Goal: Information Seeking & Learning: Stay updated

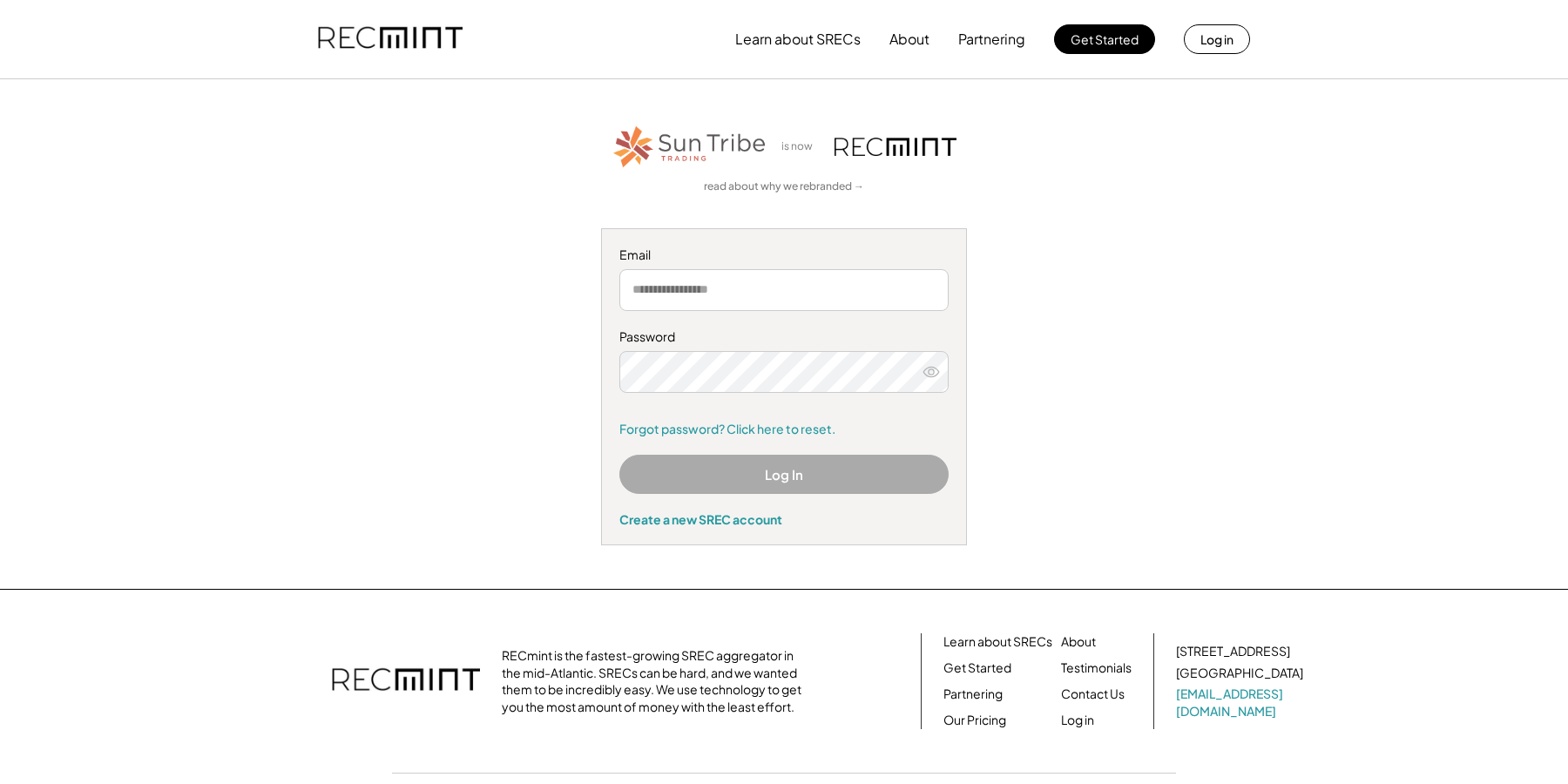
scroll to position [91, 0]
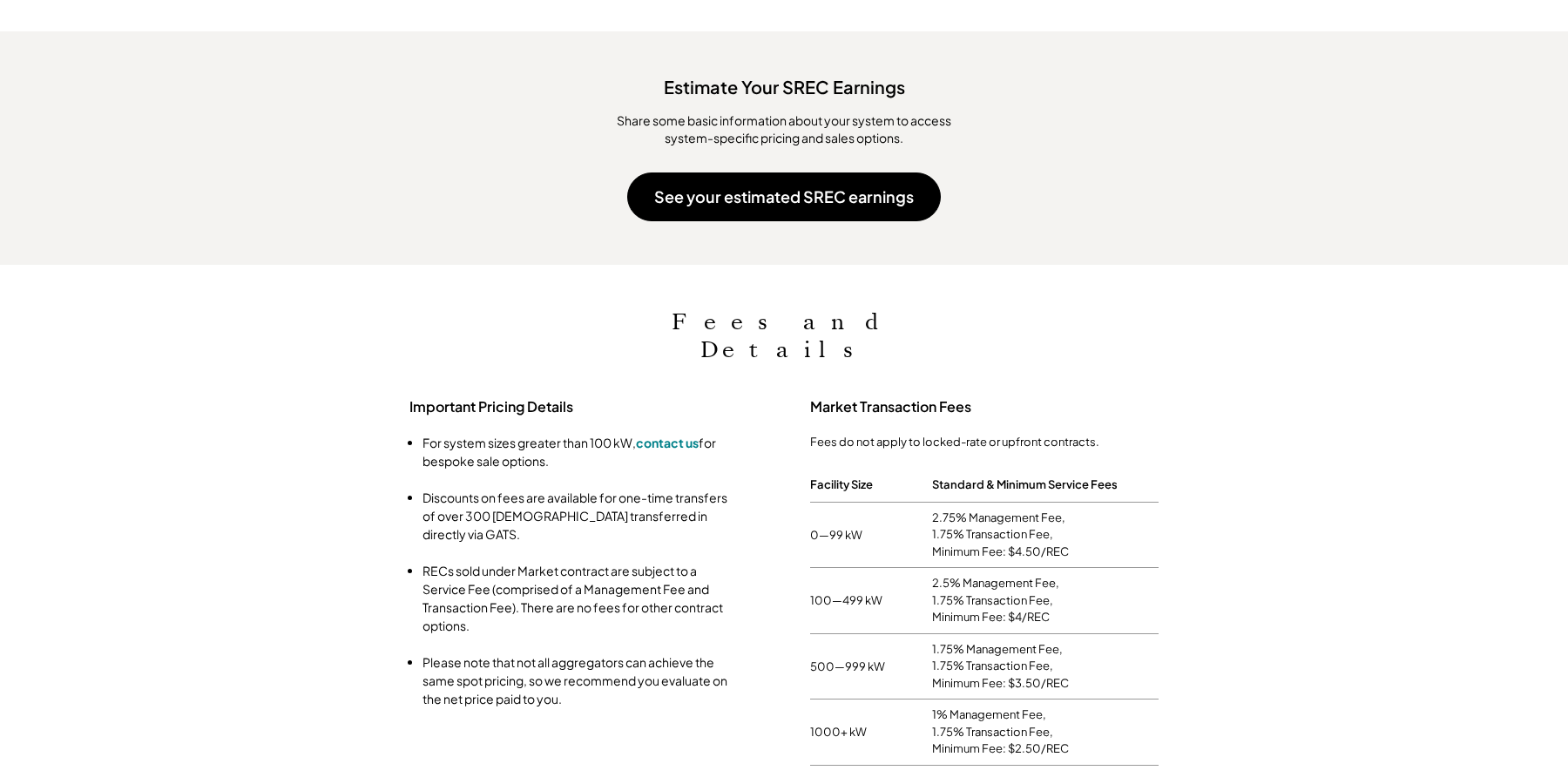
scroll to position [1797, 0]
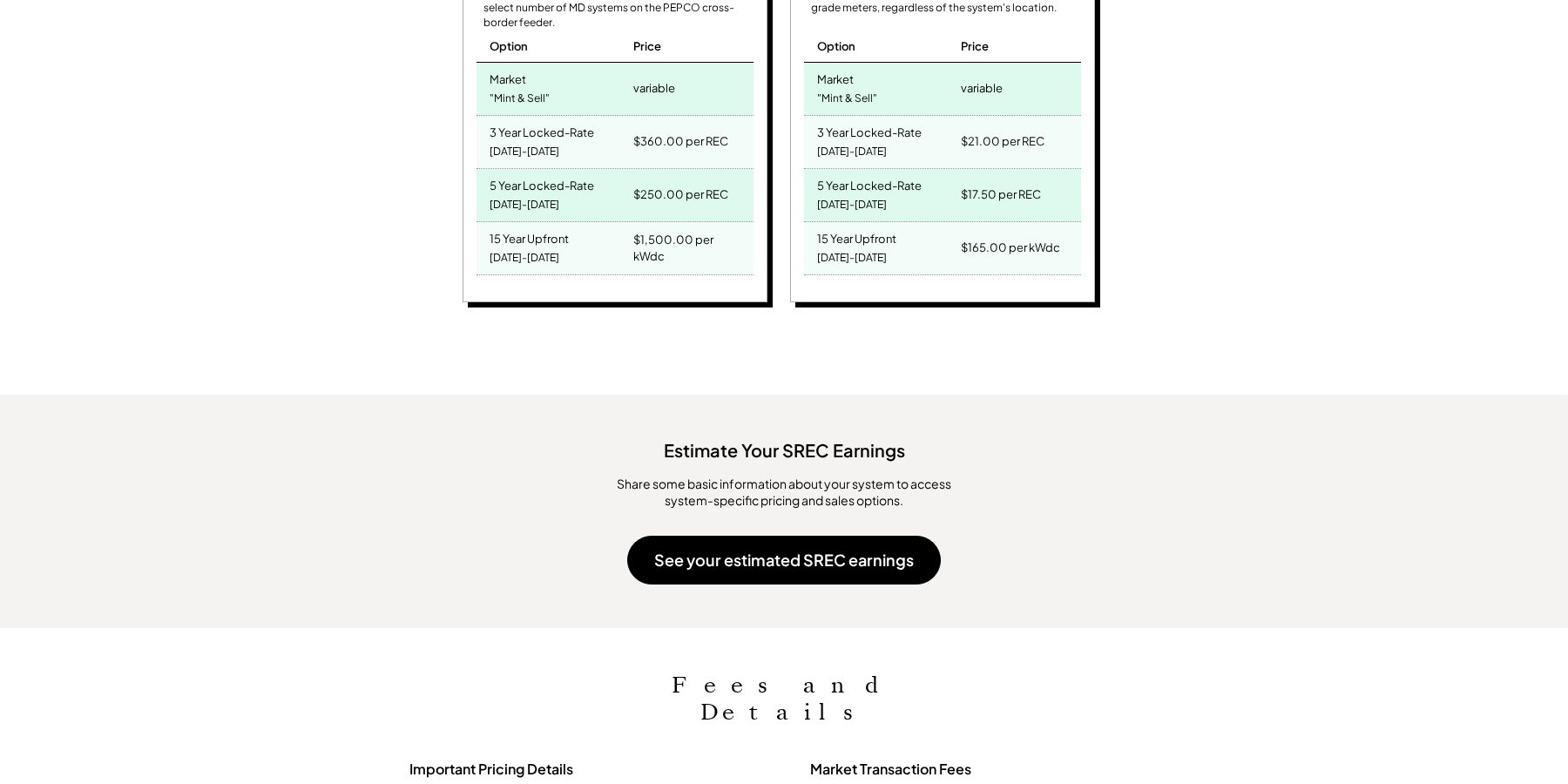
scroll to position [1412, 0]
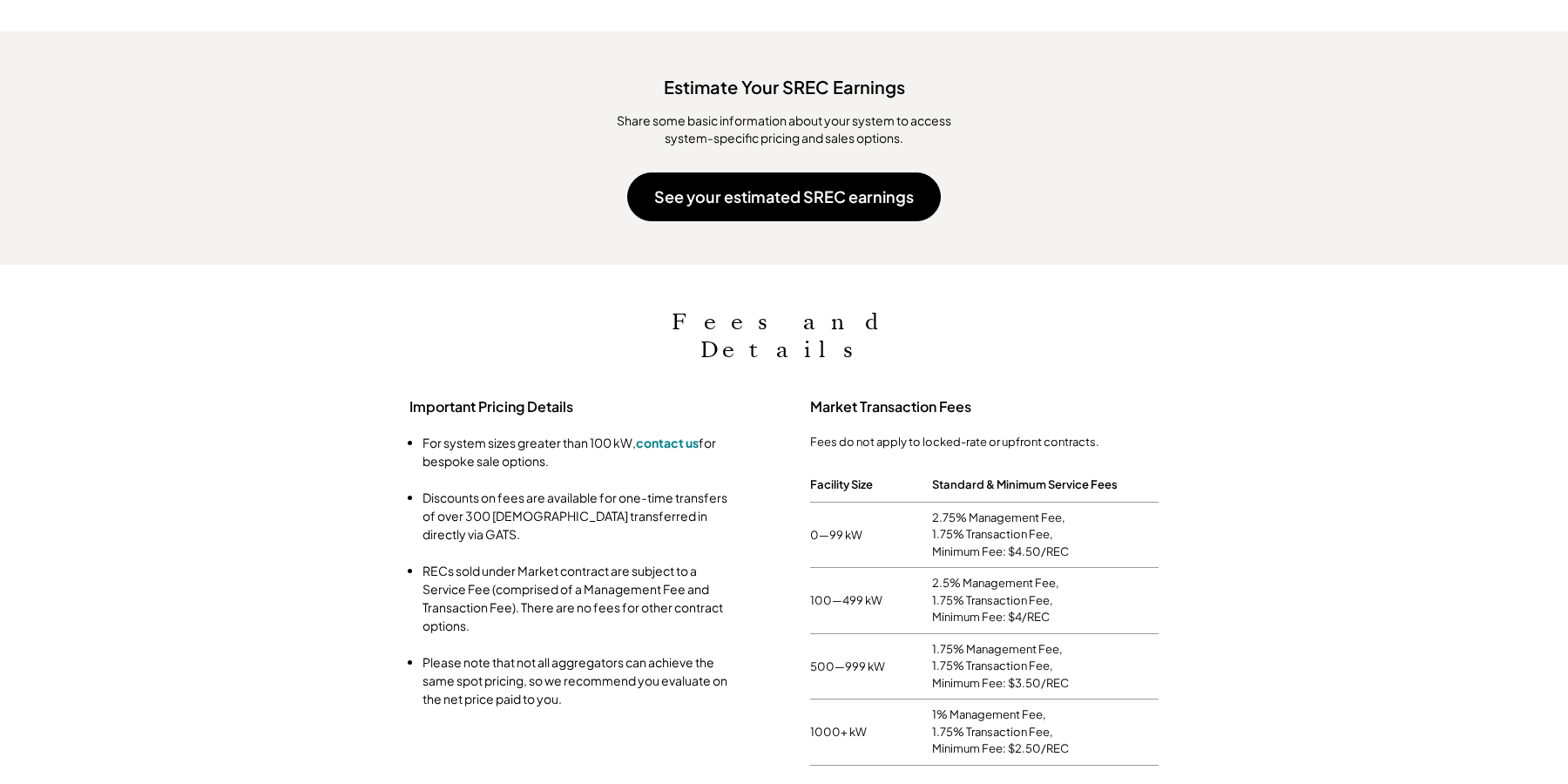
scroll to position [1814, 0]
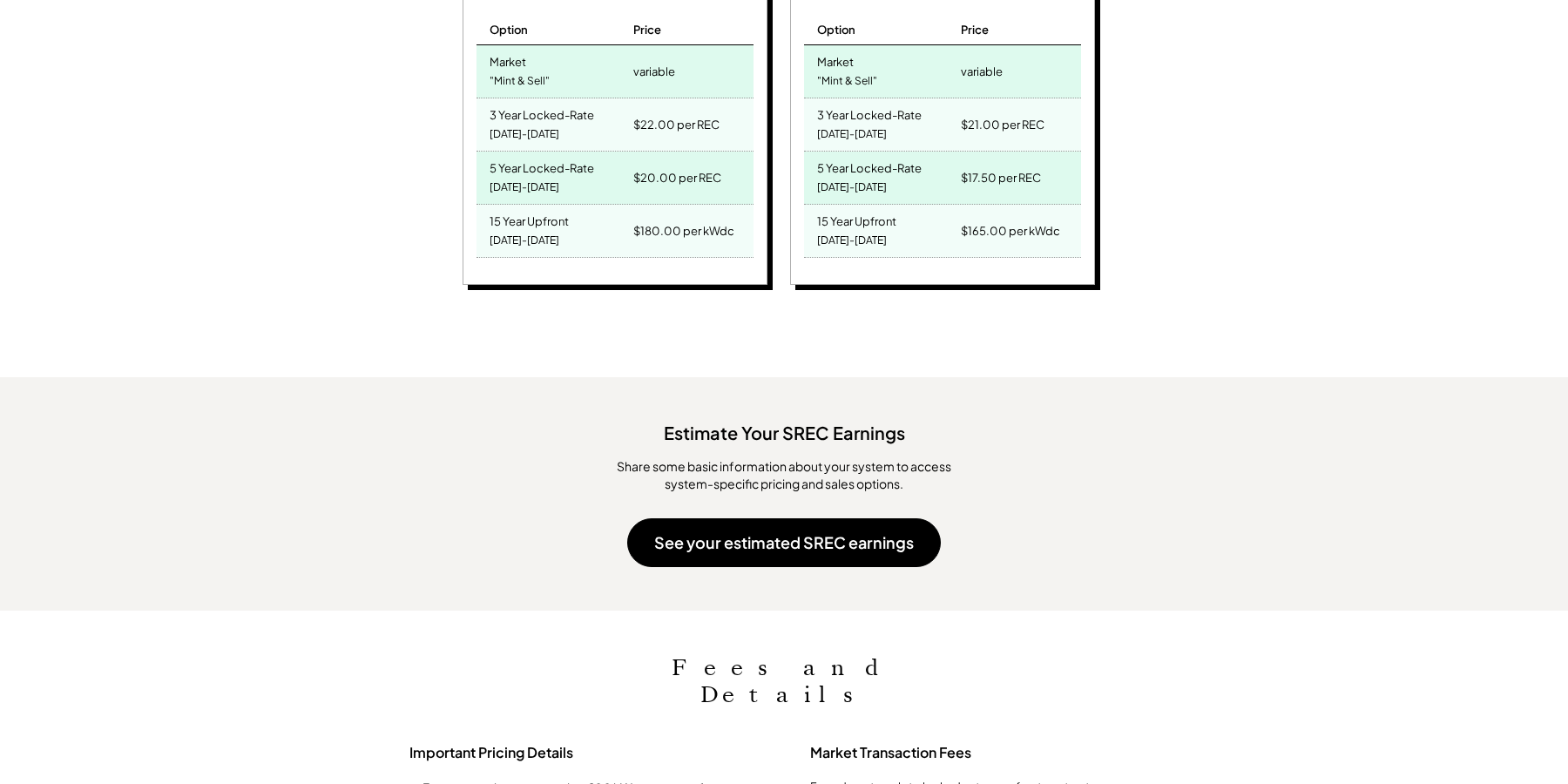
scroll to position [1412, 0]
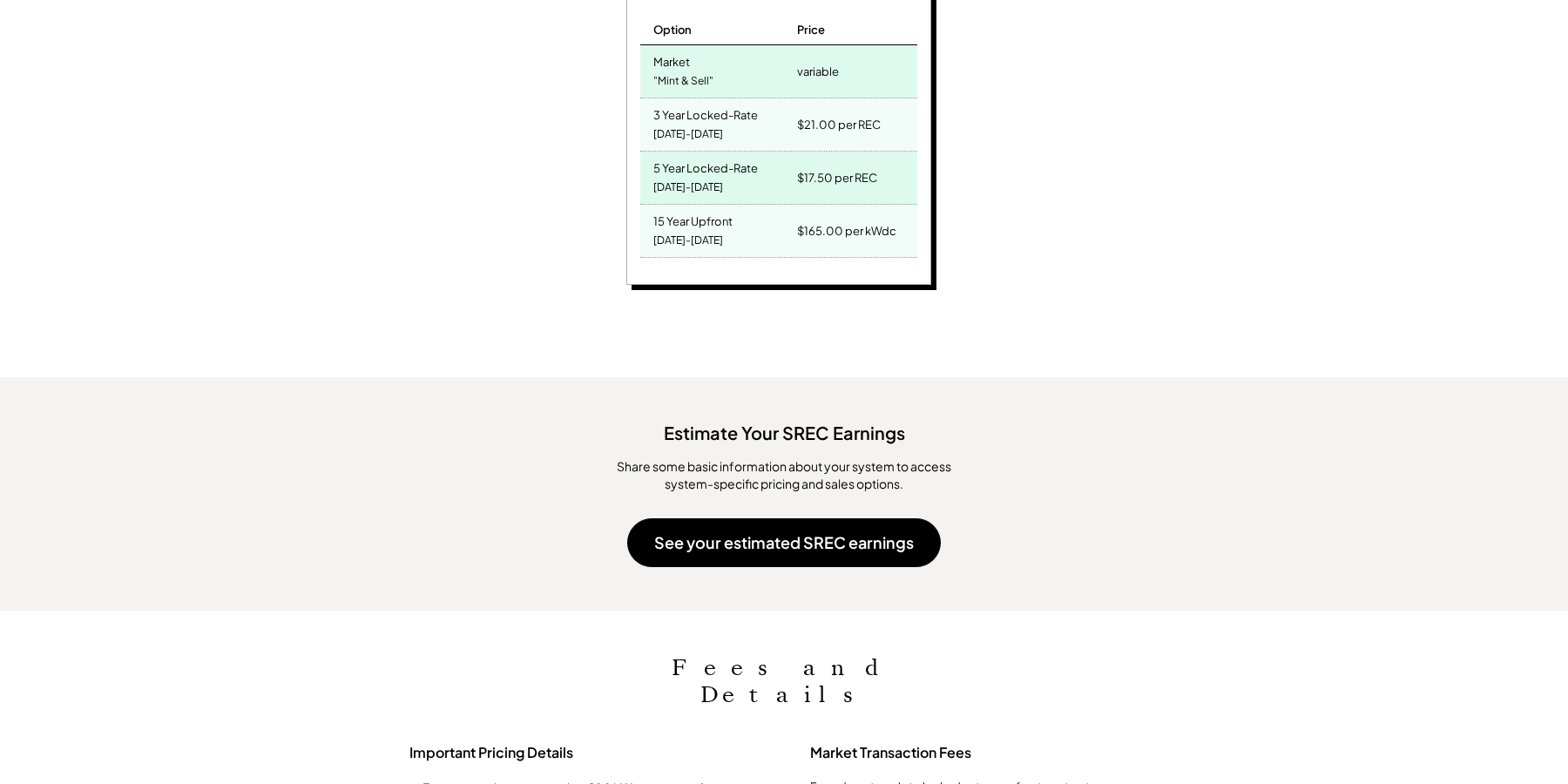
scroll to position [1412, 0]
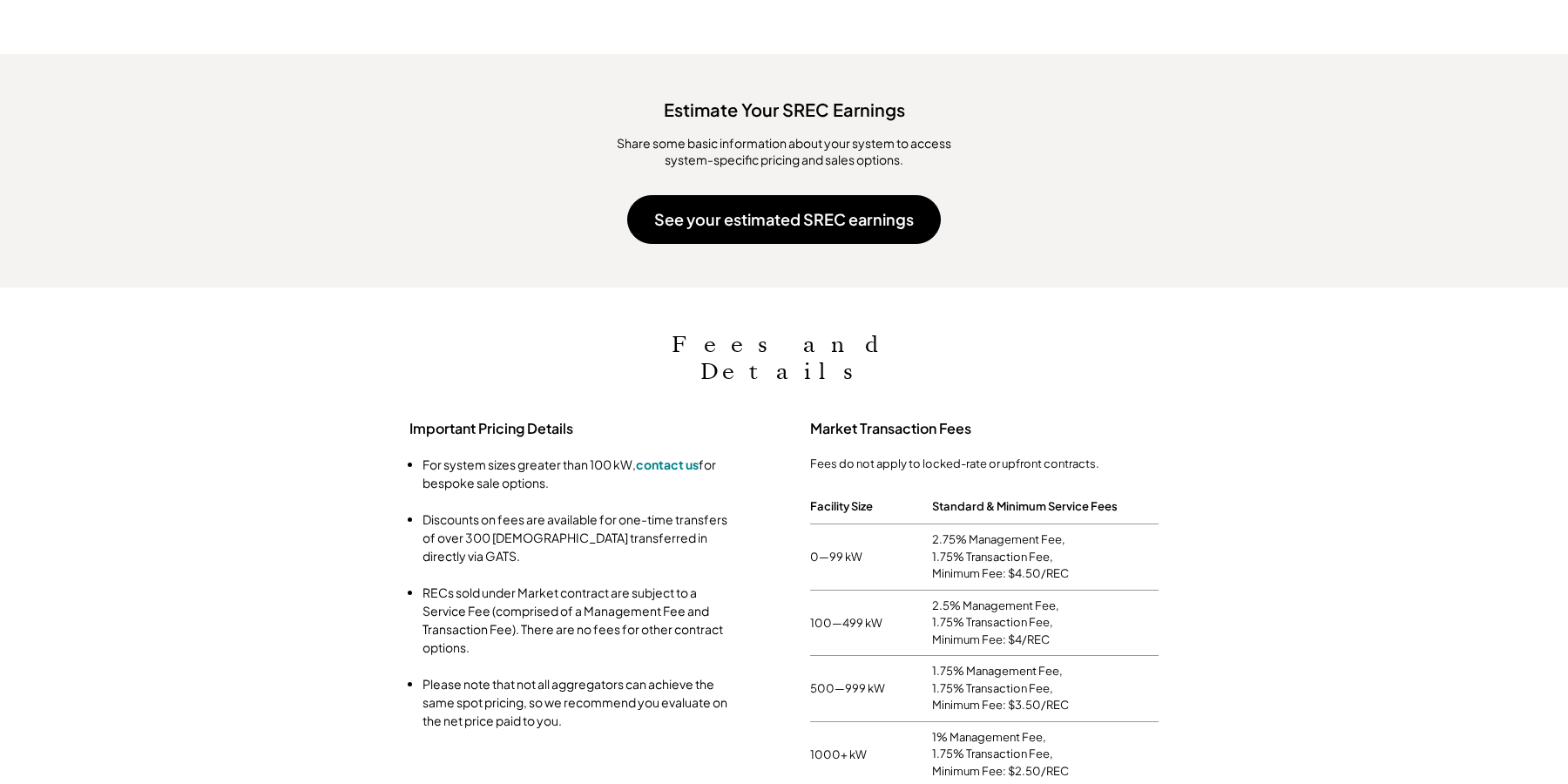
scroll to position [1100, 0]
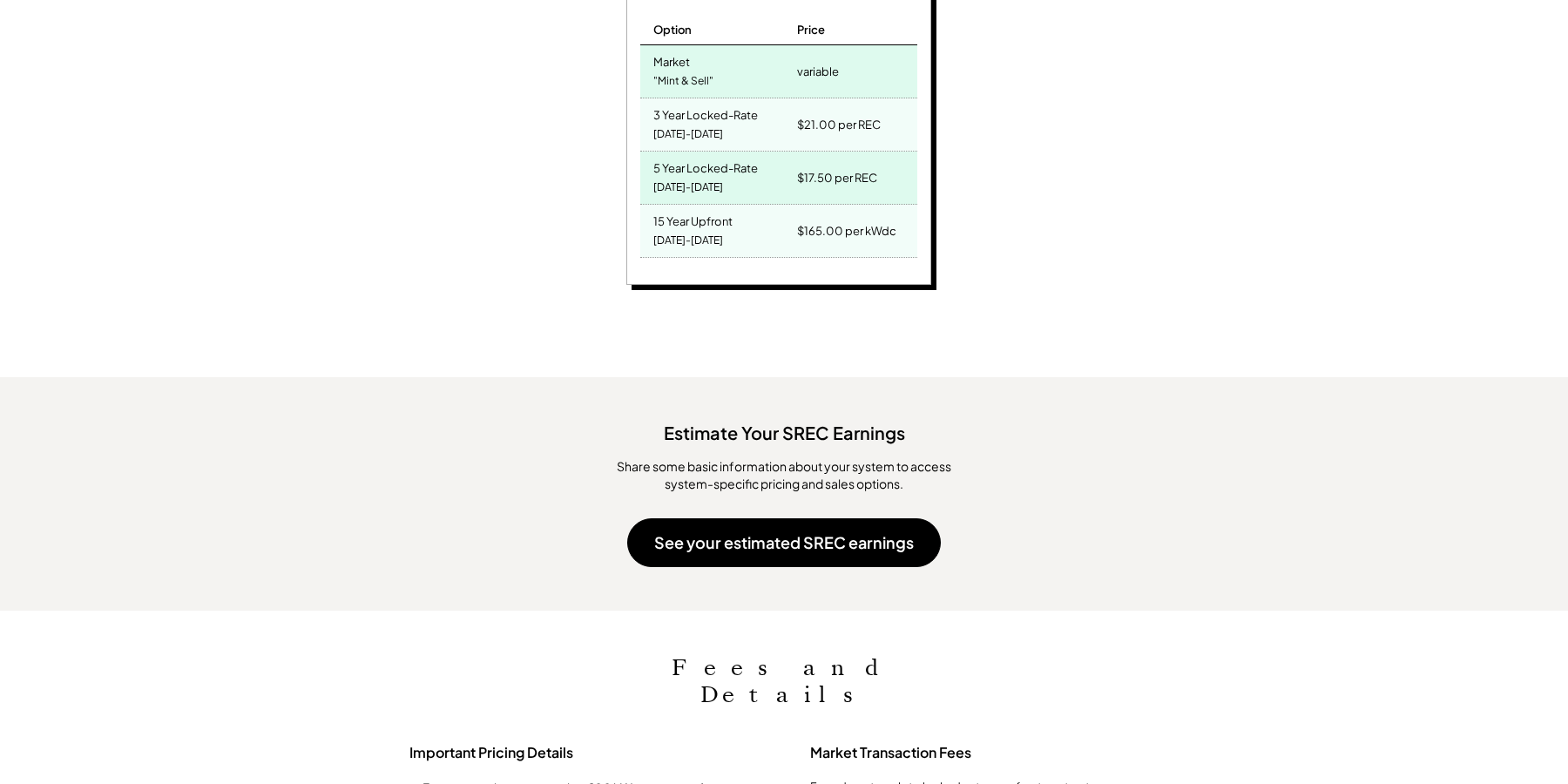
scroll to position [1412, 0]
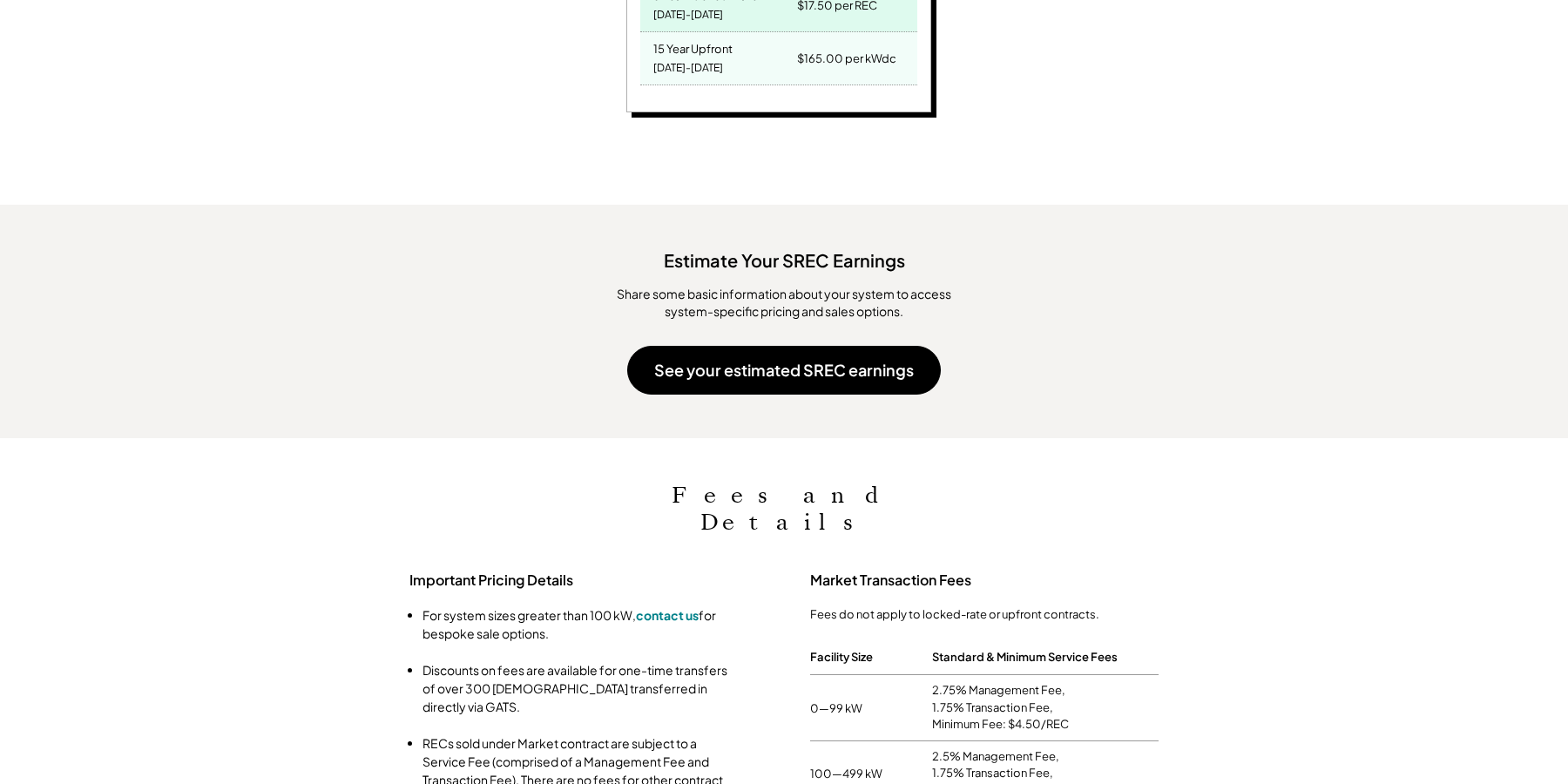
scroll to position [1971, 0]
